Goal: Information Seeking & Learning: Learn about a topic

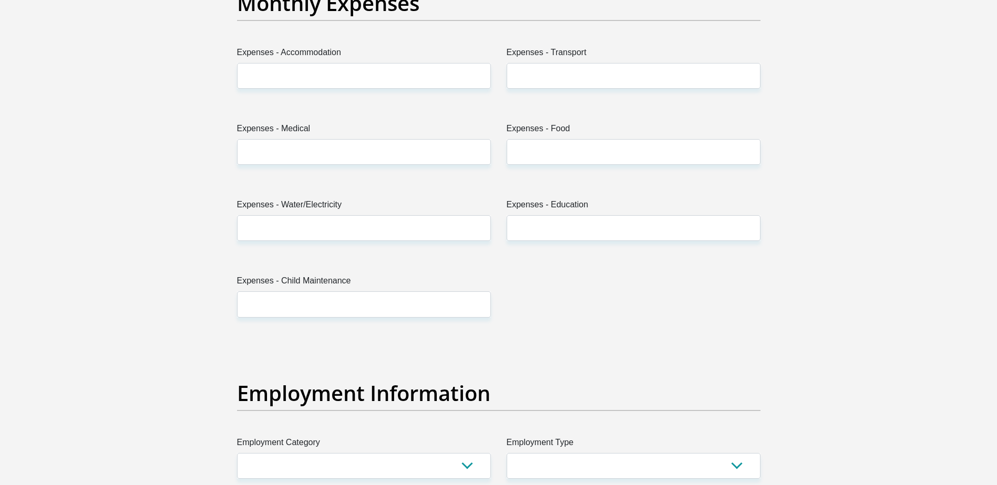
scroll to position [1366, 0]
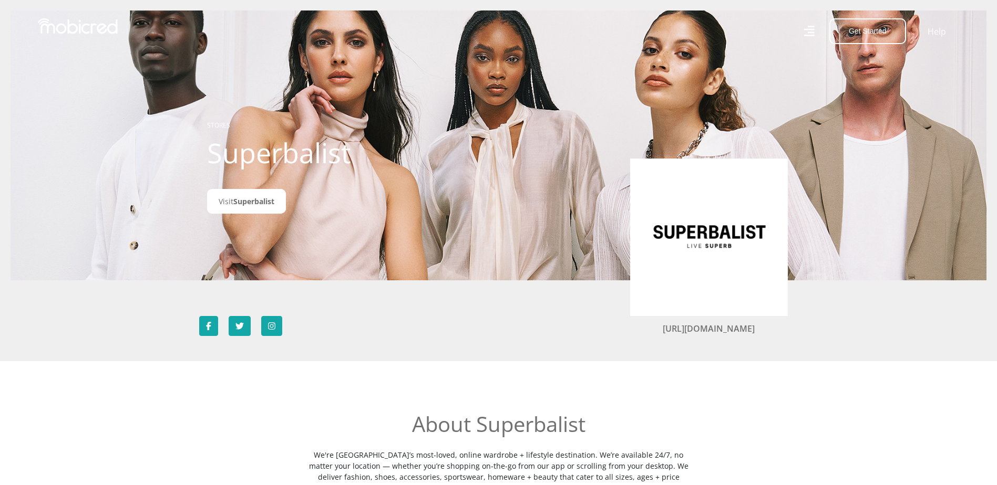
click at [812, 29] on icon at bounding box center [808, 31] width 11 height 11
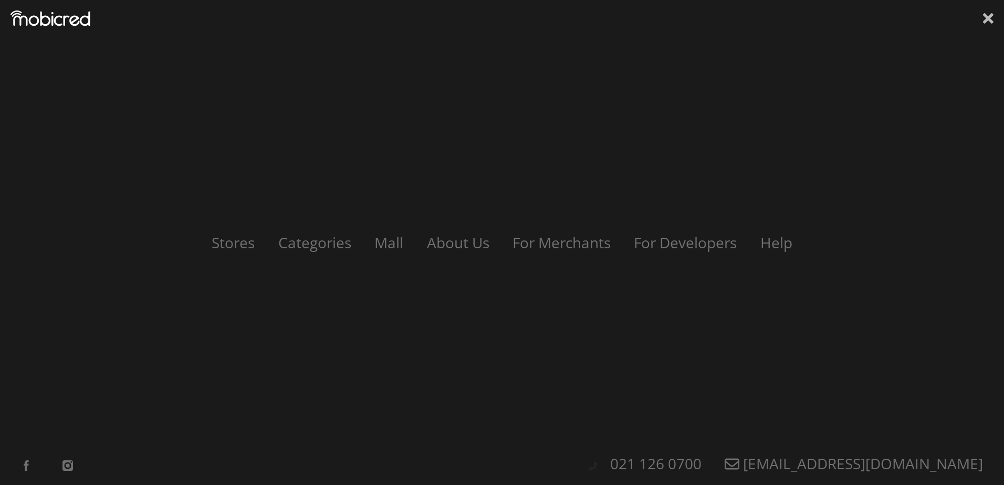
click at [987, 18] on icon at bounding box center [988, 18] width 11 height 11
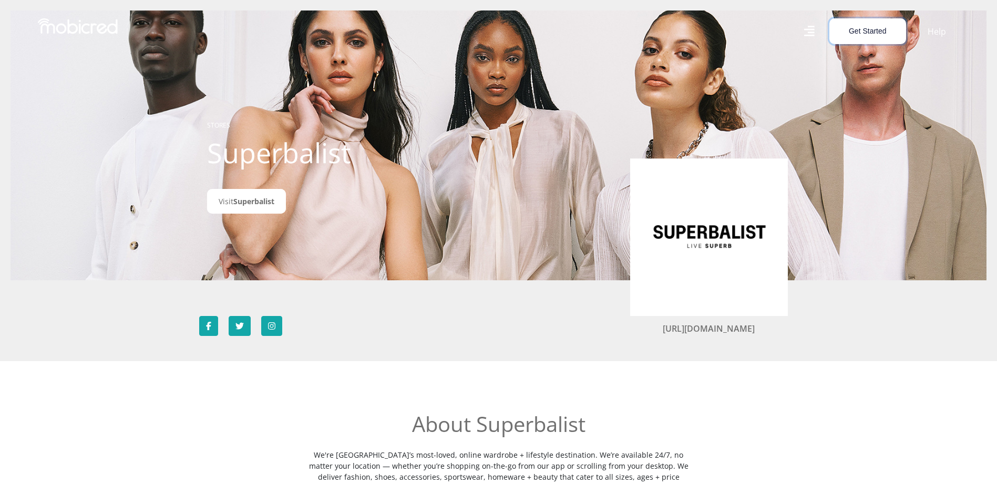
click at [874, 33] on button "Get Started" at bounding box center [867, 31] width 77 height 26
click at [881, 111] on div at bounding box center [499, 145] width 976 height 485
